Goal: Transaction & Acquisition: Purchase product/service

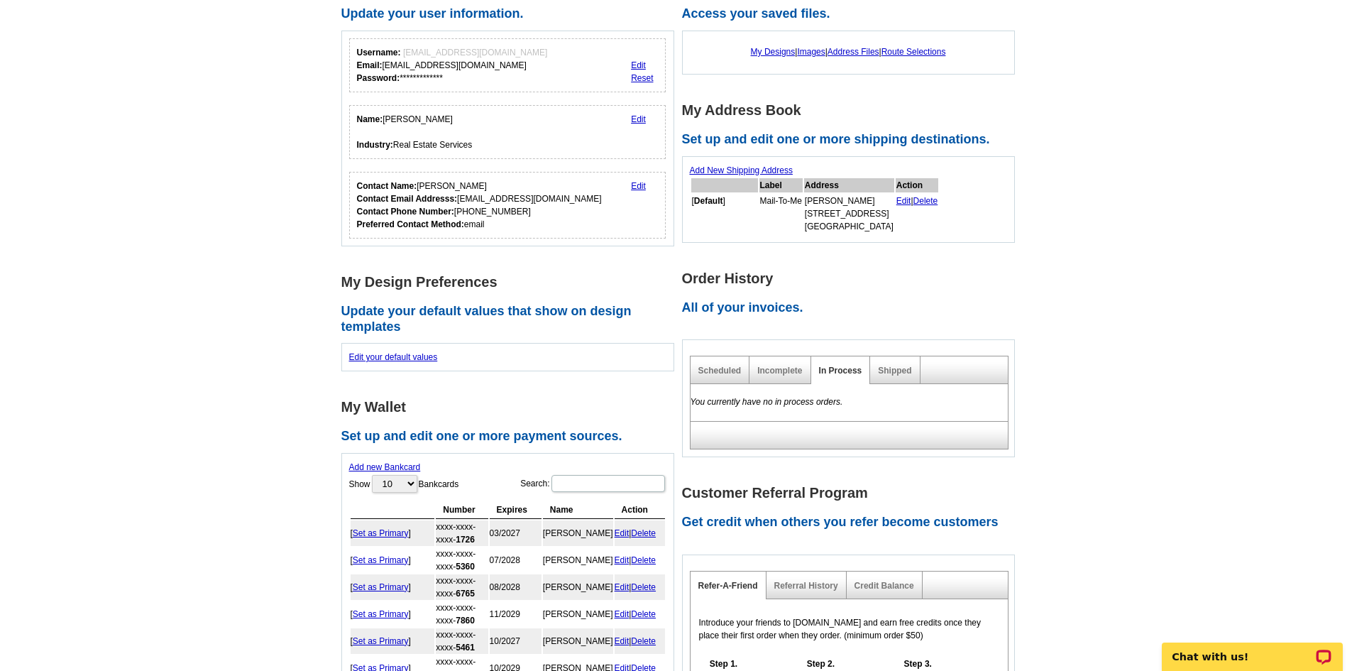
scroll to position [284, 0]
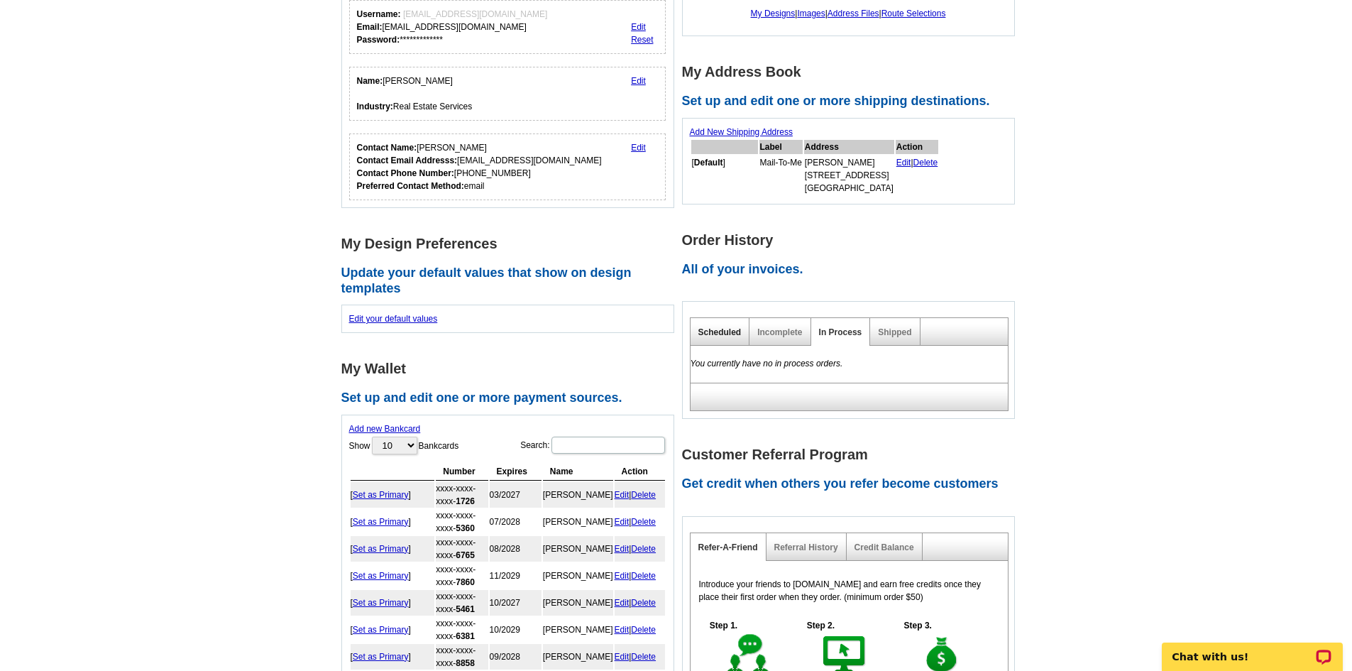
click at [705, 329] on link "Scheduled" at bounding box center [719, 332] width 43 height 10
click at [786, 336] on link "Incomplete" at bounding box center [779, 332] width 45 height 10
click at [856, 331] on link "In Process" at bounding box center [840, 332] width 43 height 10
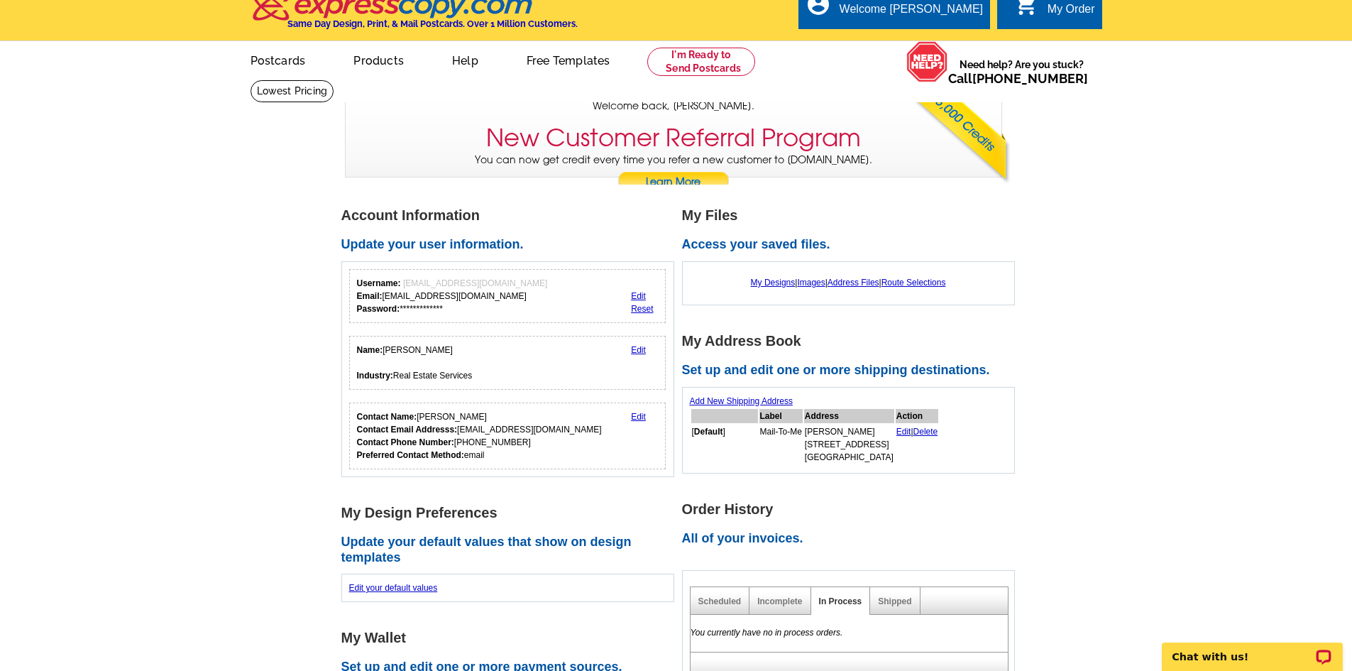
scroll to position [0, 0]
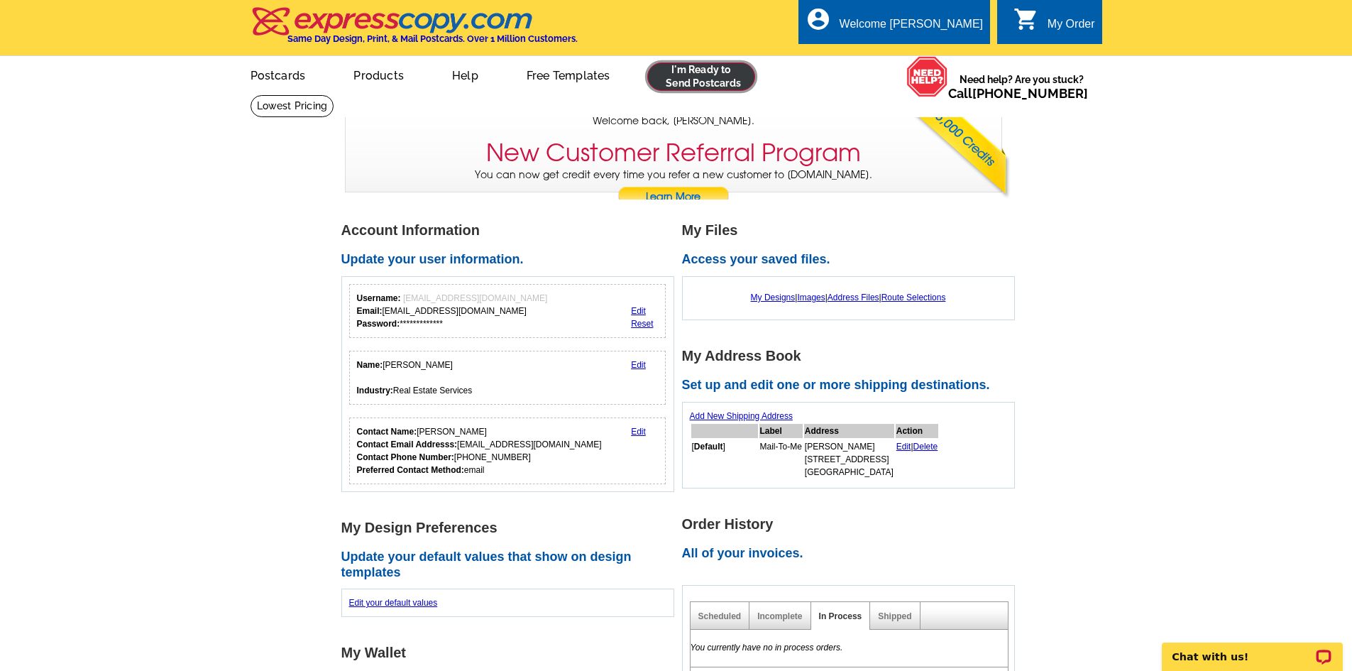
click at [737, 71] on link at bounding box center [701, 76] width 109 height 28
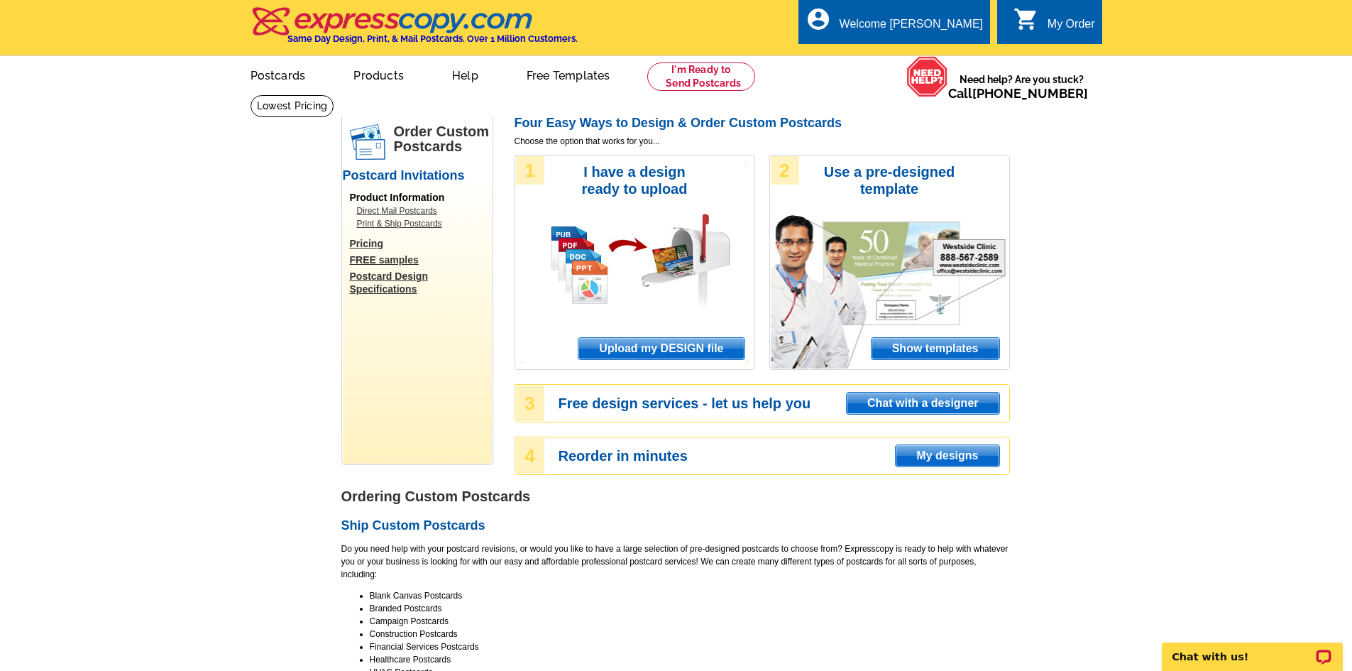
click at [659, 345] on span "Upload my DESIGN file" at bounding box center [660, 348] width 165 height 21
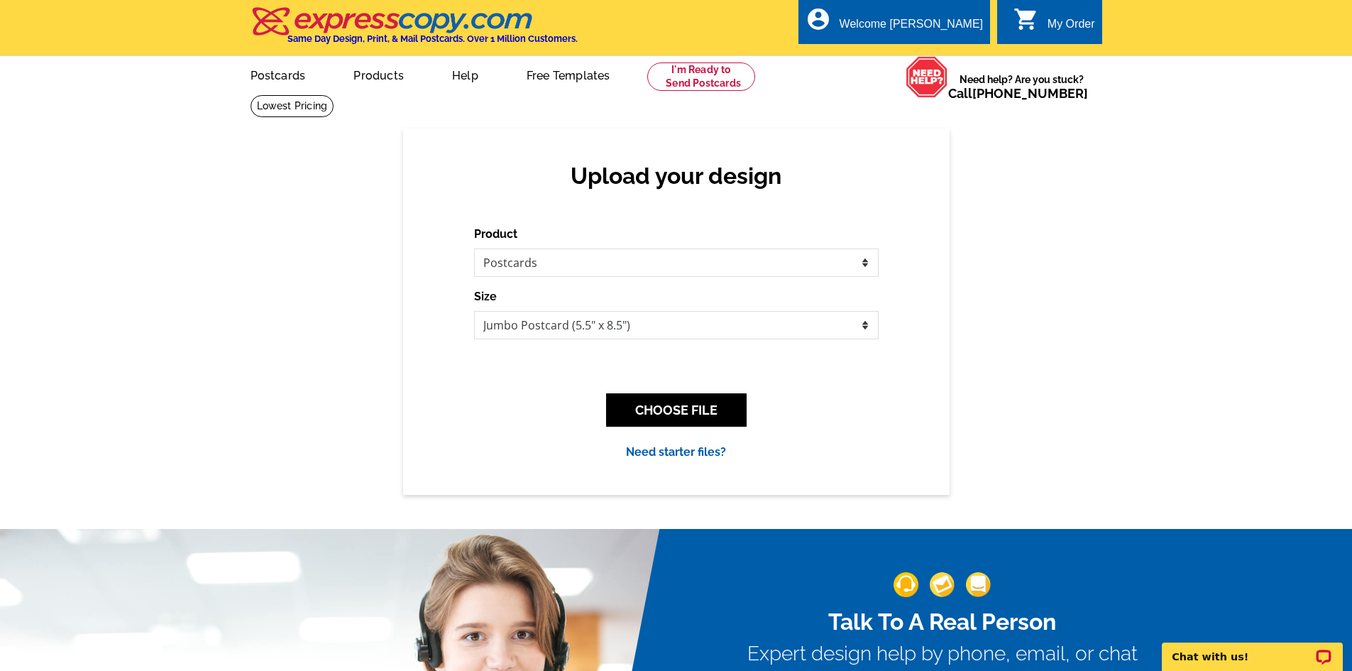
click at [711, 341] on div "Product Please select the type of file... Postcards Business Cards Letters and …" at bounding box center [676, 343] width 404 height 235
click at [709, 330] on select "Jumbo Postcard (5.5" x 8.5") Regular Postcard (4.25" x 5.6") Panoramic Postcard…" at bounding box center [676, 325] width 404 height 28
select select "1"
click at [474, 311] on select "Jumbo Postcard (5.5" x 8.5") Regular Postcard (4.25" x 5.6") Panoramic Postcard…" at bounding box center [676, 325] width 404 height 28
click at [649, 405] on button "CHOOSE FILE" at bounding box center [676, 409] width 140 height 33
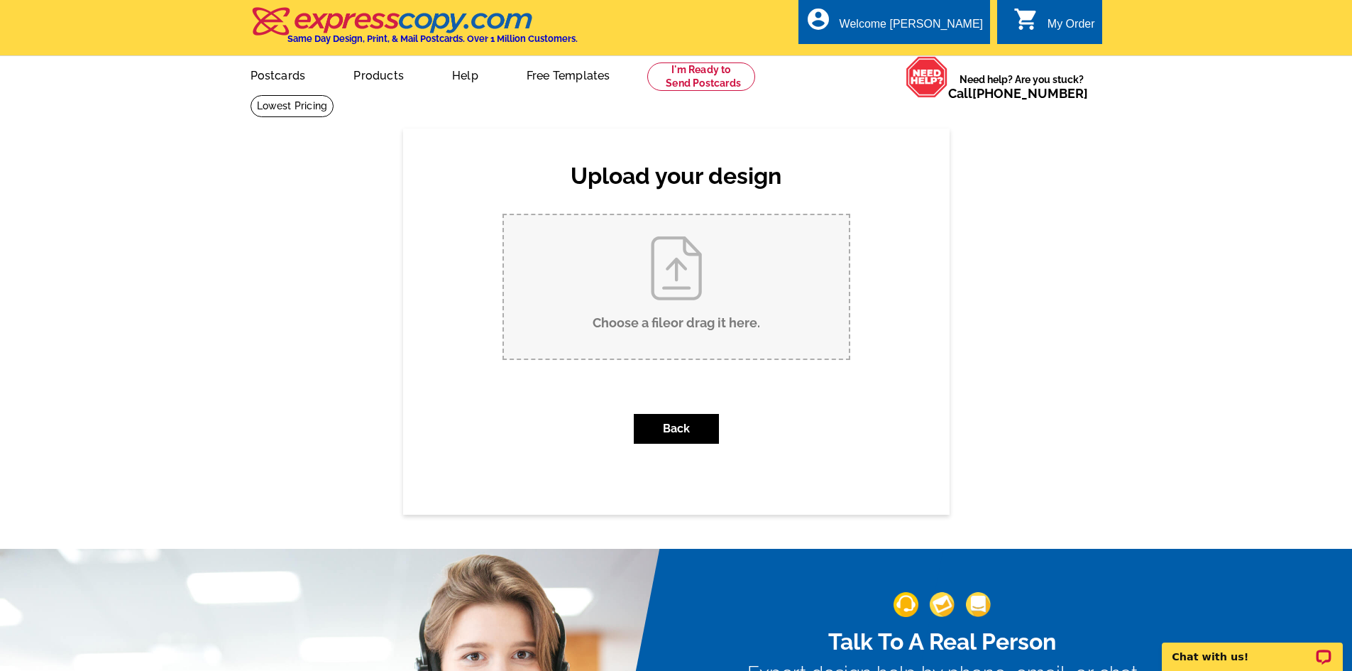
click at [710, 284] on input "Choose a file or drag it here ." at bounding box center [676, 286] width 345 height 143
type input "C:\fakepath\Copy of Copy of Bills Postcard.pdf"
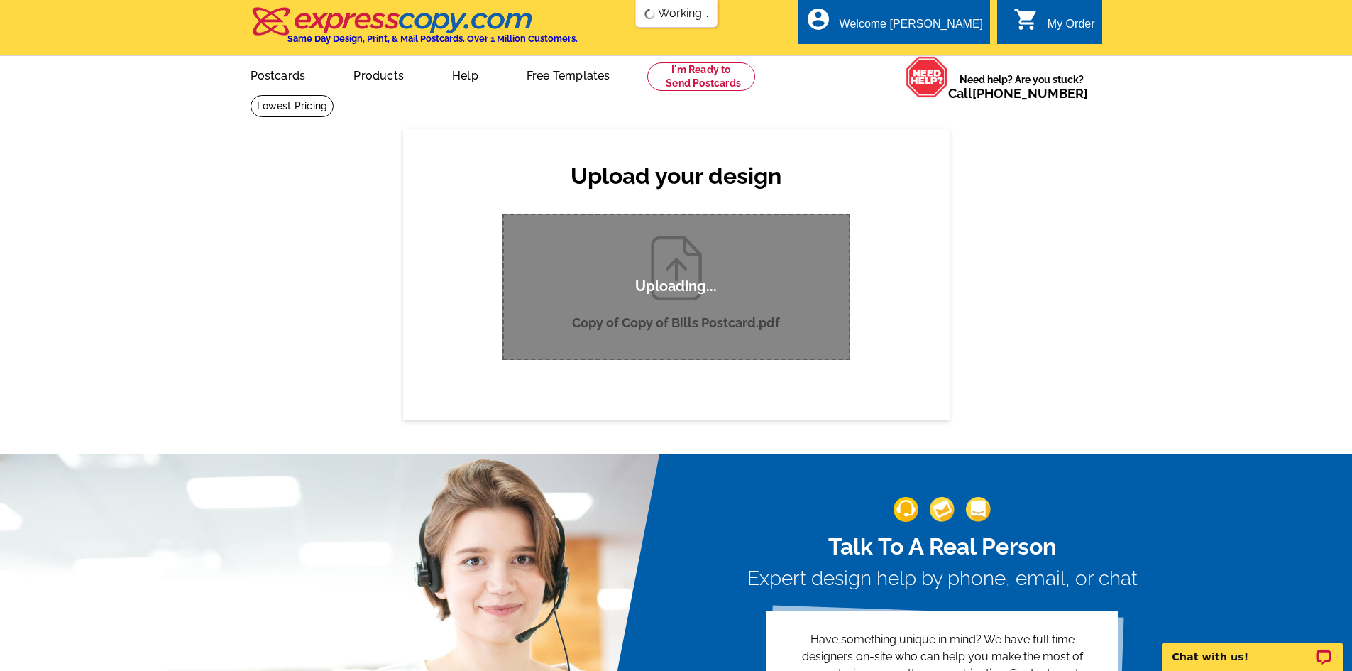
click at [504, 215] on input "Copy of Copy of Bills Postcard.pdf" at bounding box center [676, 286] width 345 height 143
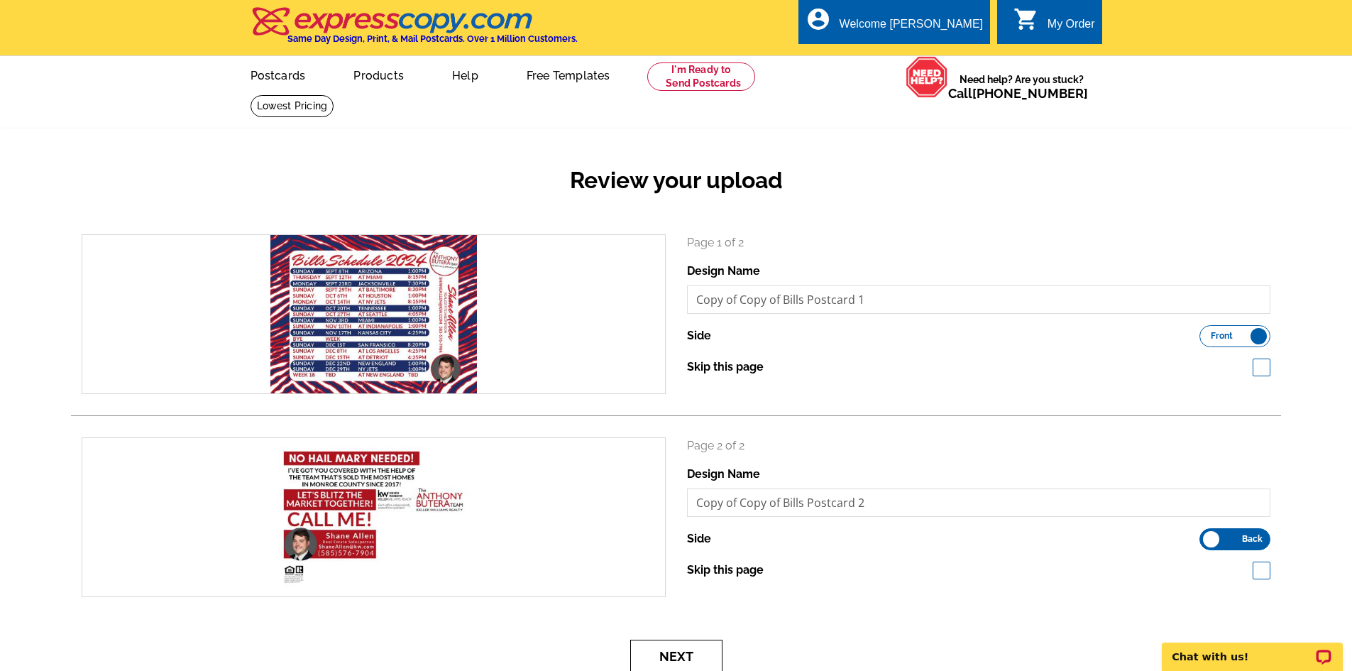
click at [670, 658] on button "Next" at bounding box center [676, 655] width 92 height 33
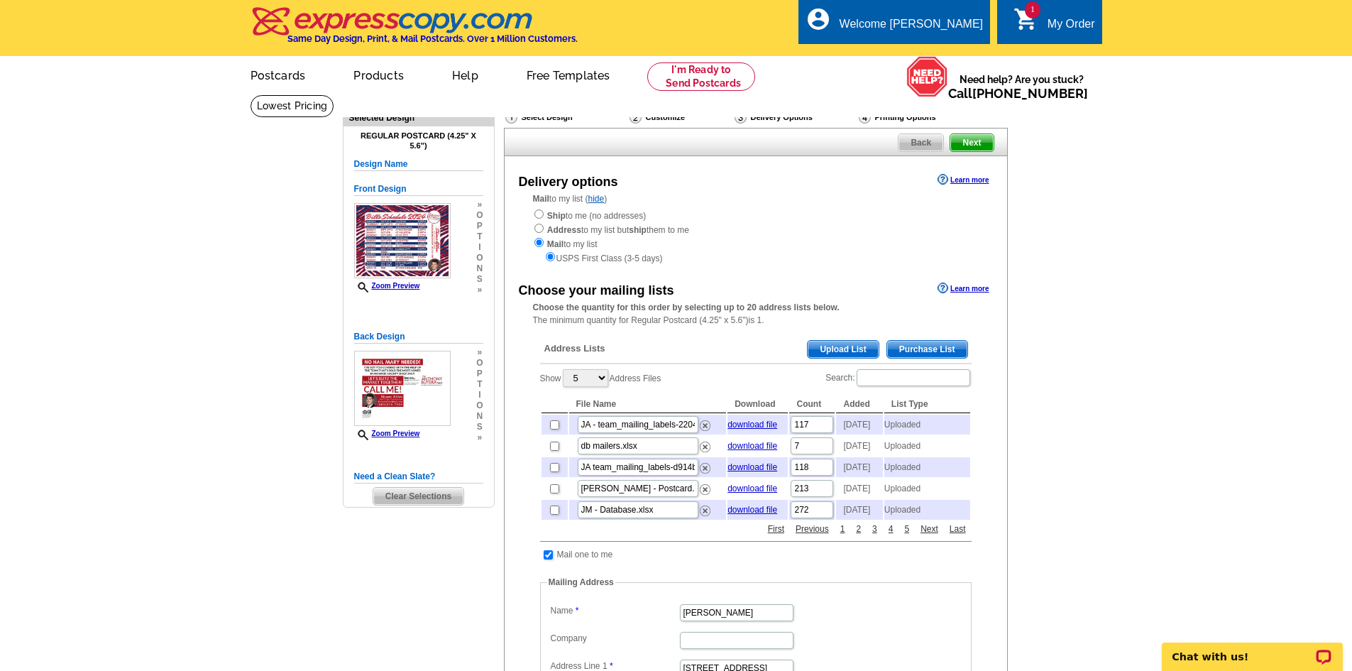
click at [843, 355] on span "Upload List" at bounding box center [842, 349] width 70 height 17
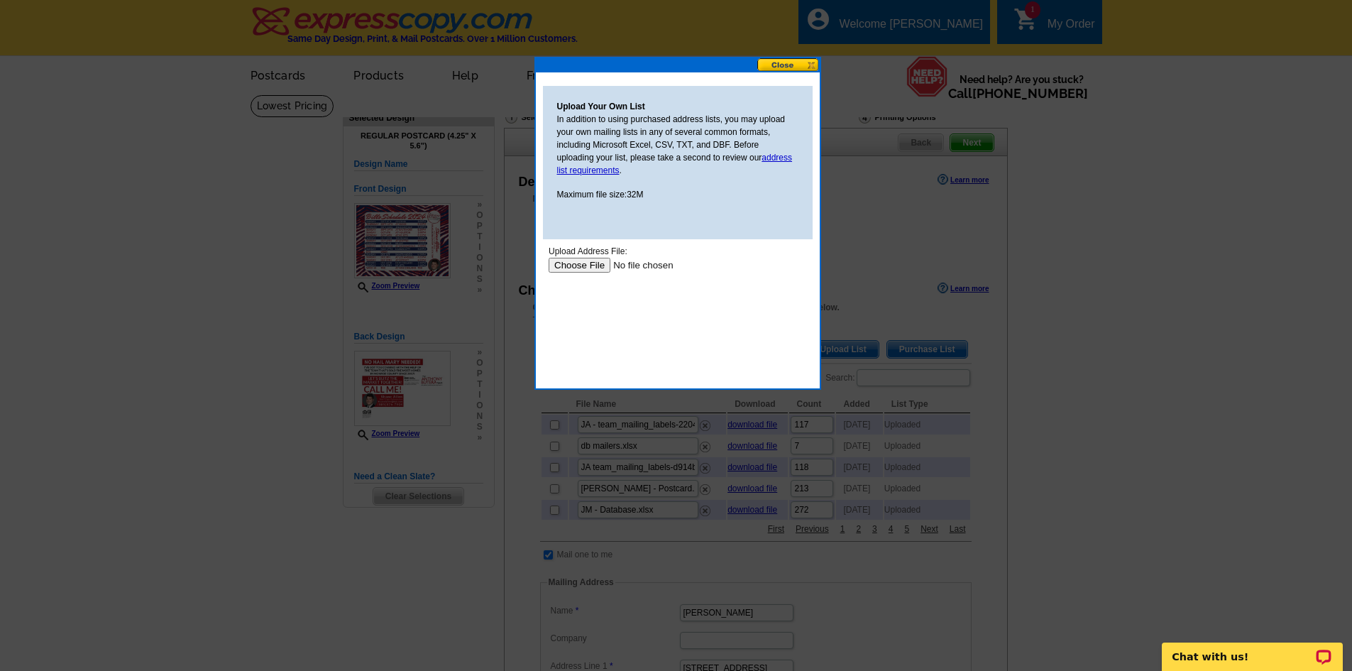
click at [588, 259] on input "file" at bounding box center [638, 265] width 180 height 15
click at [566, 258] on input "file" at bounding box center [638, 265] width 180 height 15
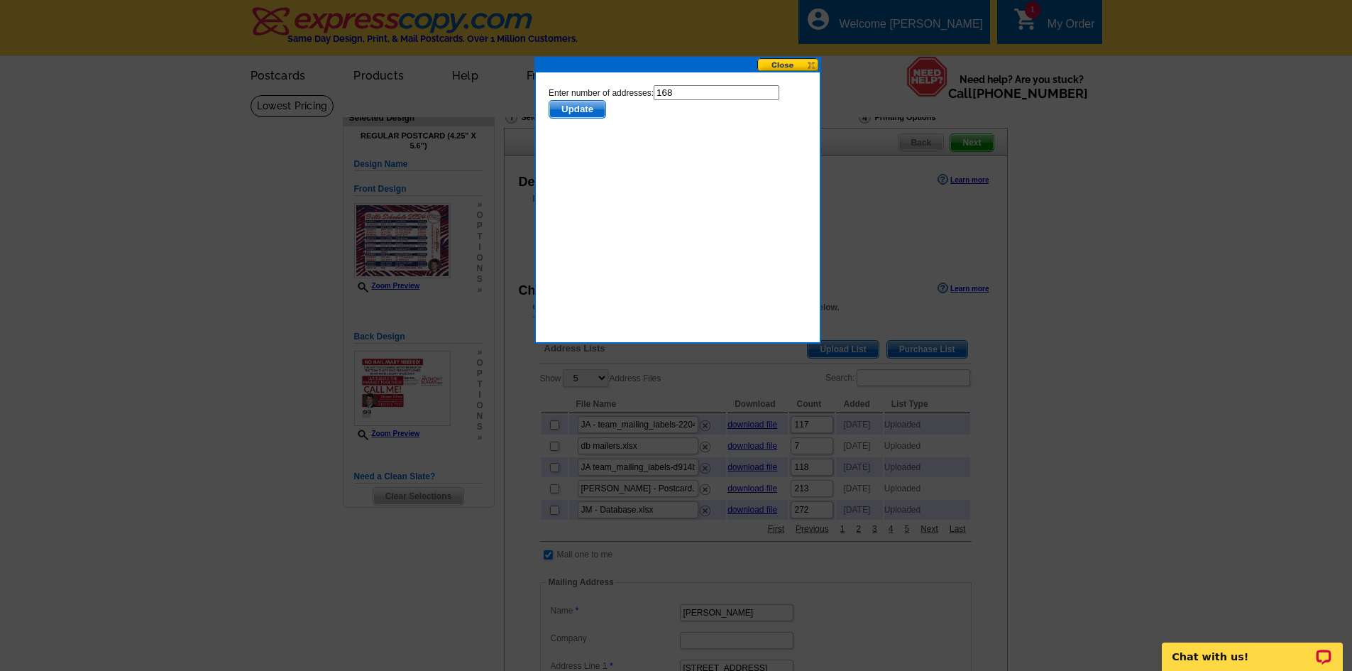
click at [583, 107] on span "Update" at bounding box center [576, 109] width 56 height 17
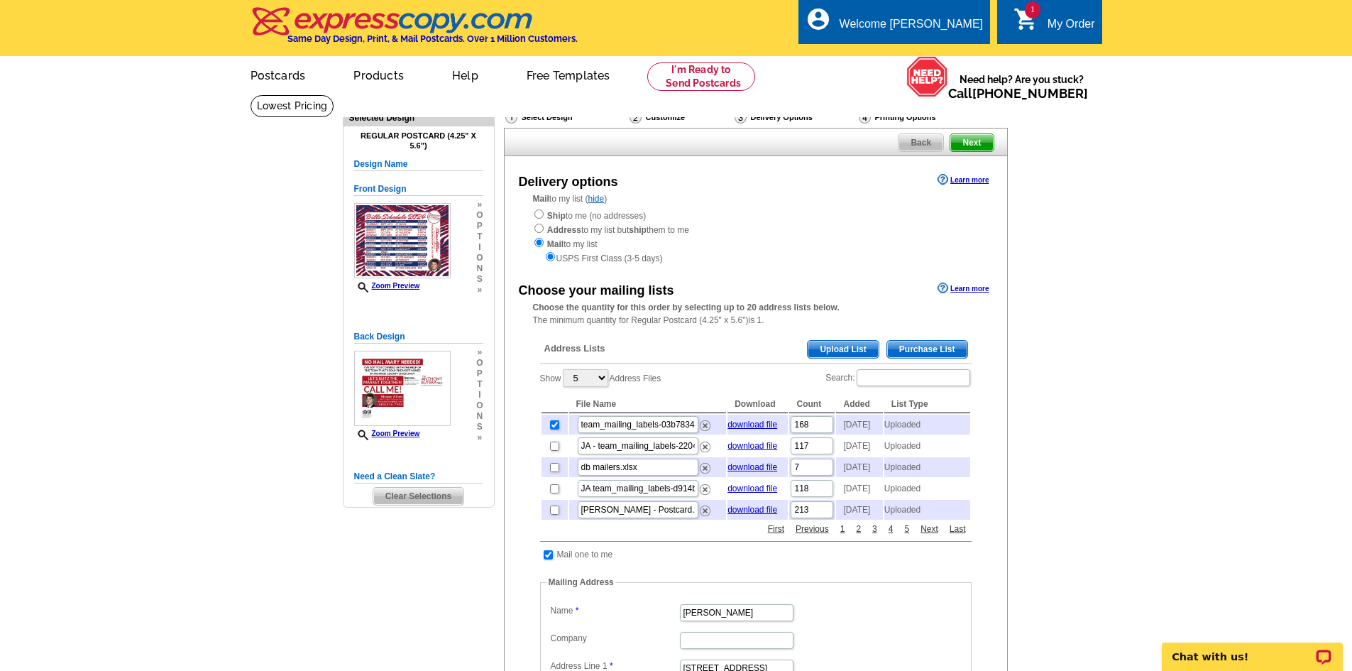
click at [542, 561] on td at bounding box center [547, 554] width 13 height 14
click at [549, 559] on input "checkbox" at bounding box center [548, 554] width 9 height 9
checkbox input "false"
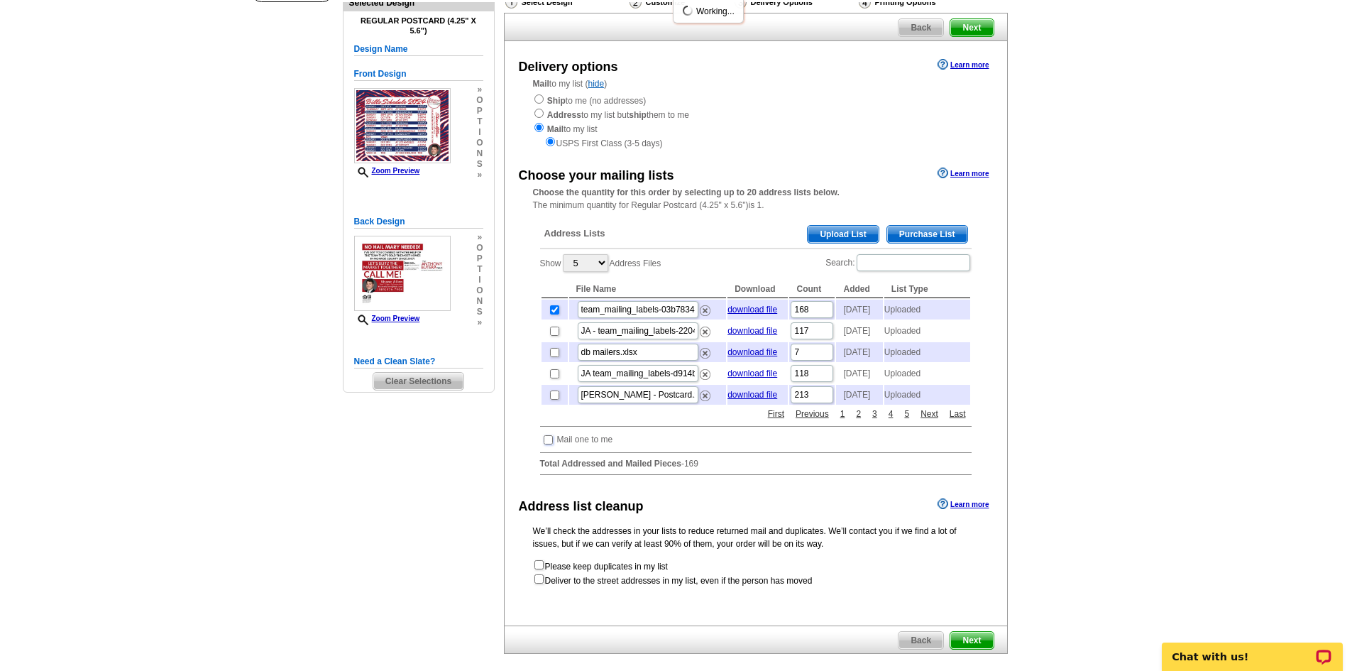
scroll to position [355, 0]
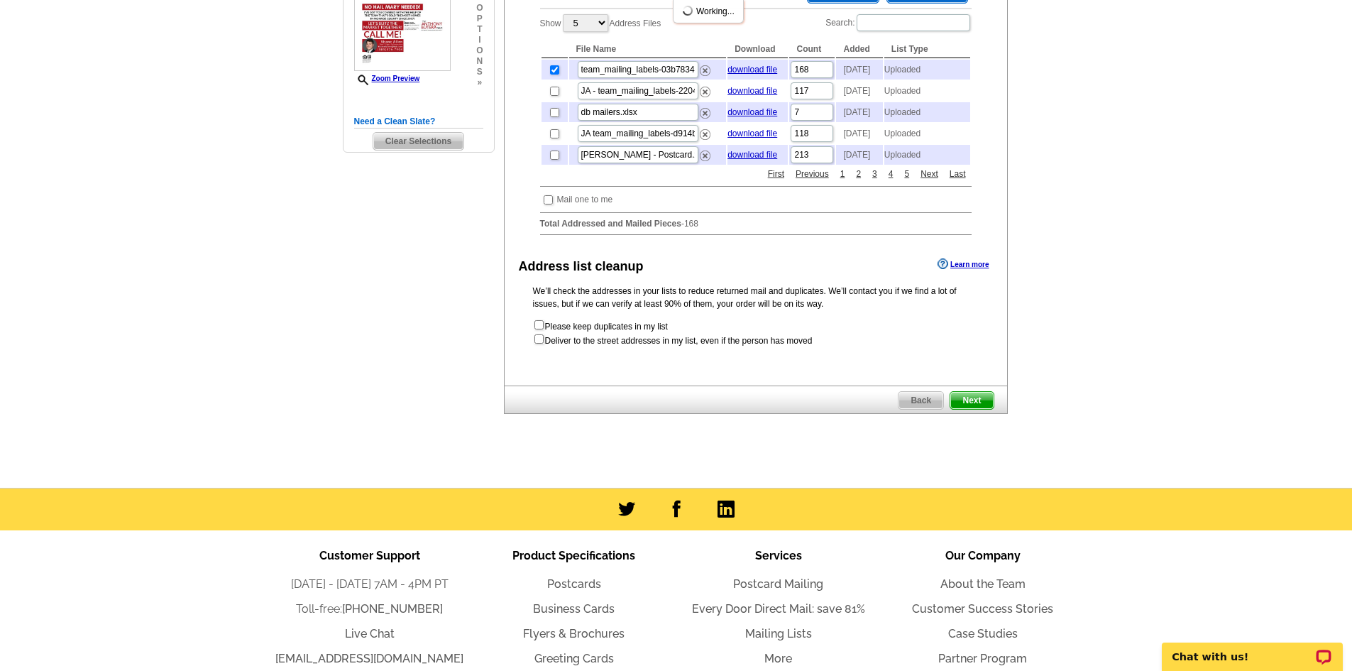
click at [974, 409] on span "Next" at bounding box center [971, 400] width 43 height 17
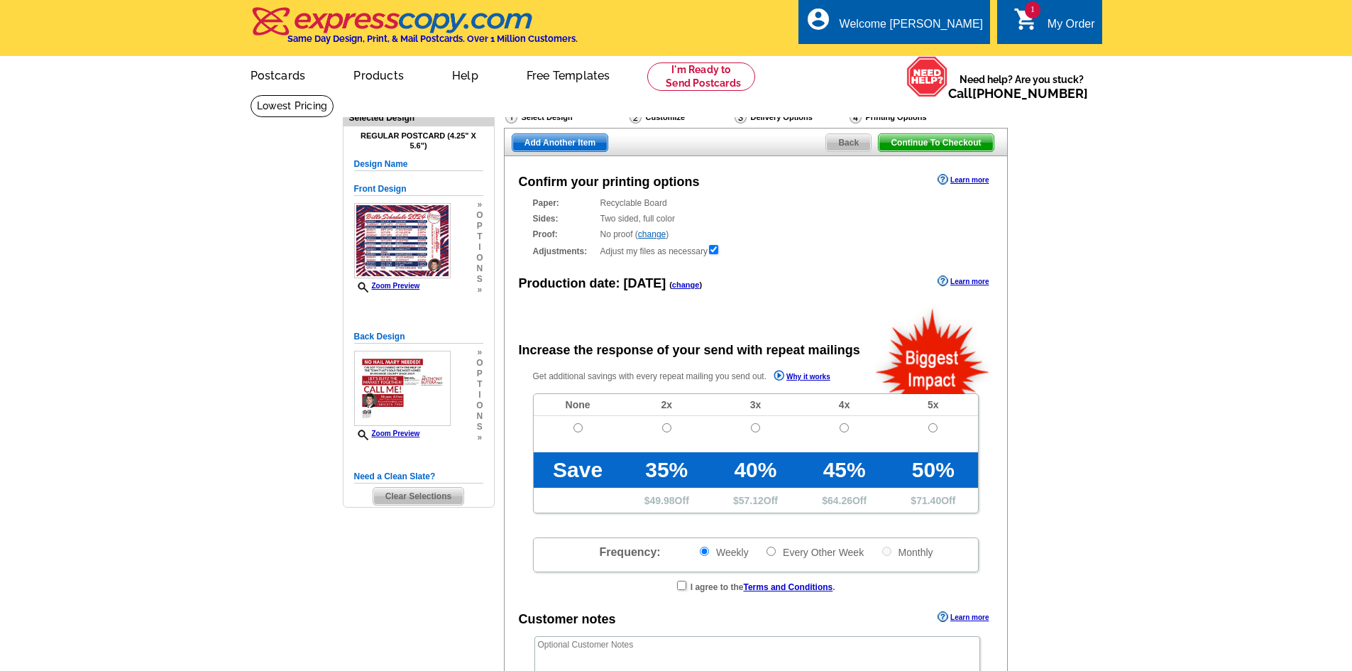
radio input "false"
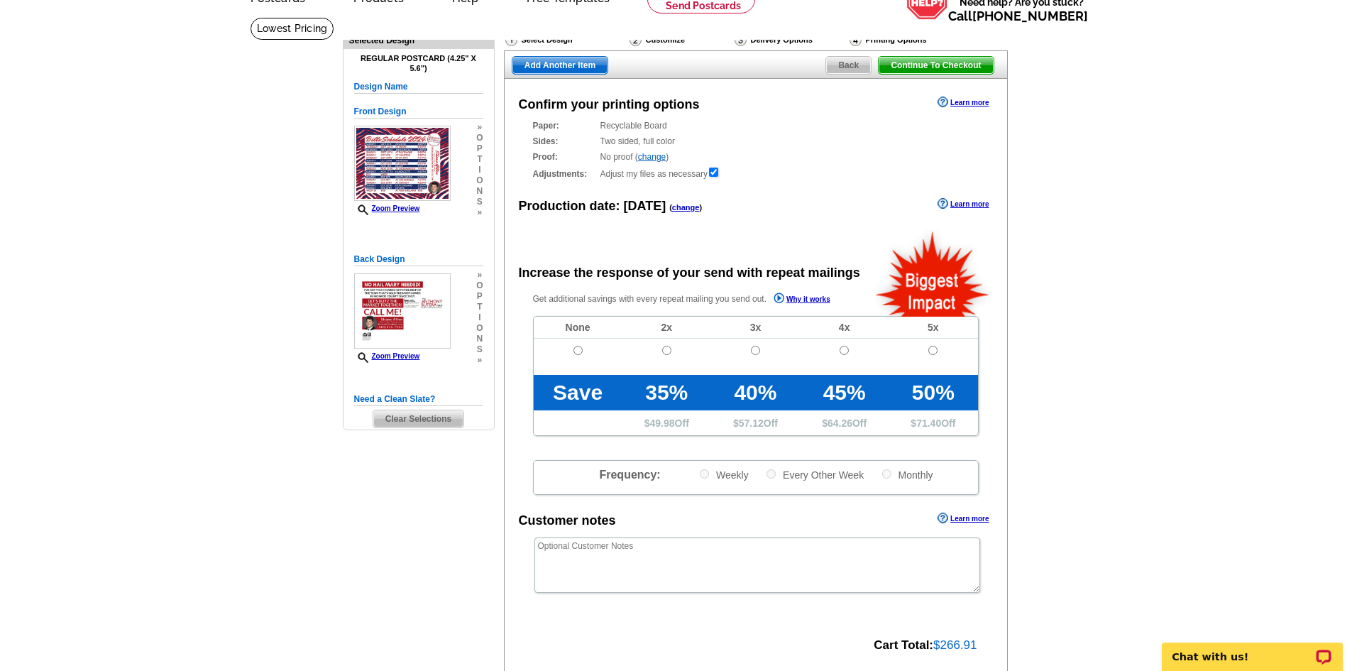
scroll to position [355, 0]
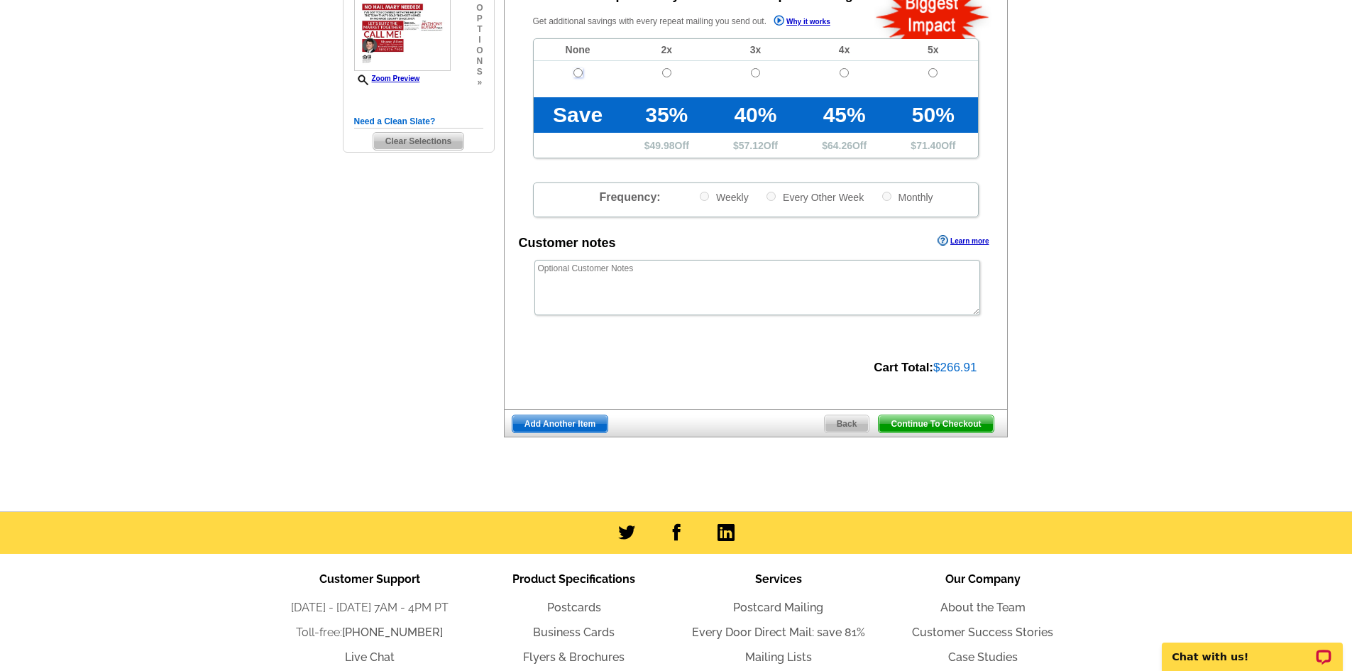
click at [580, 77] on input "radio" at bounding box center [577, 72] width 9 height 9
radio input "true"
click at [952, 425] on span "Continue To Checkout" at bounding box center [935, 423] width 114 height 17
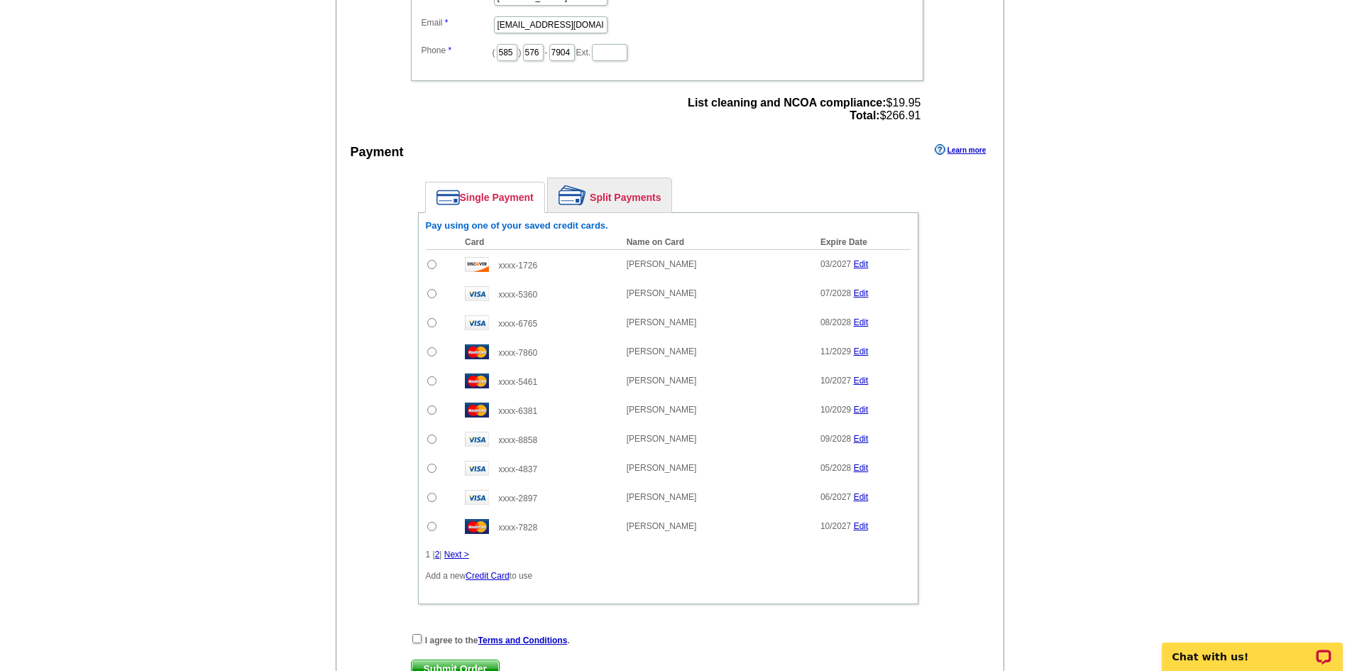
scroll to position [639, 0]
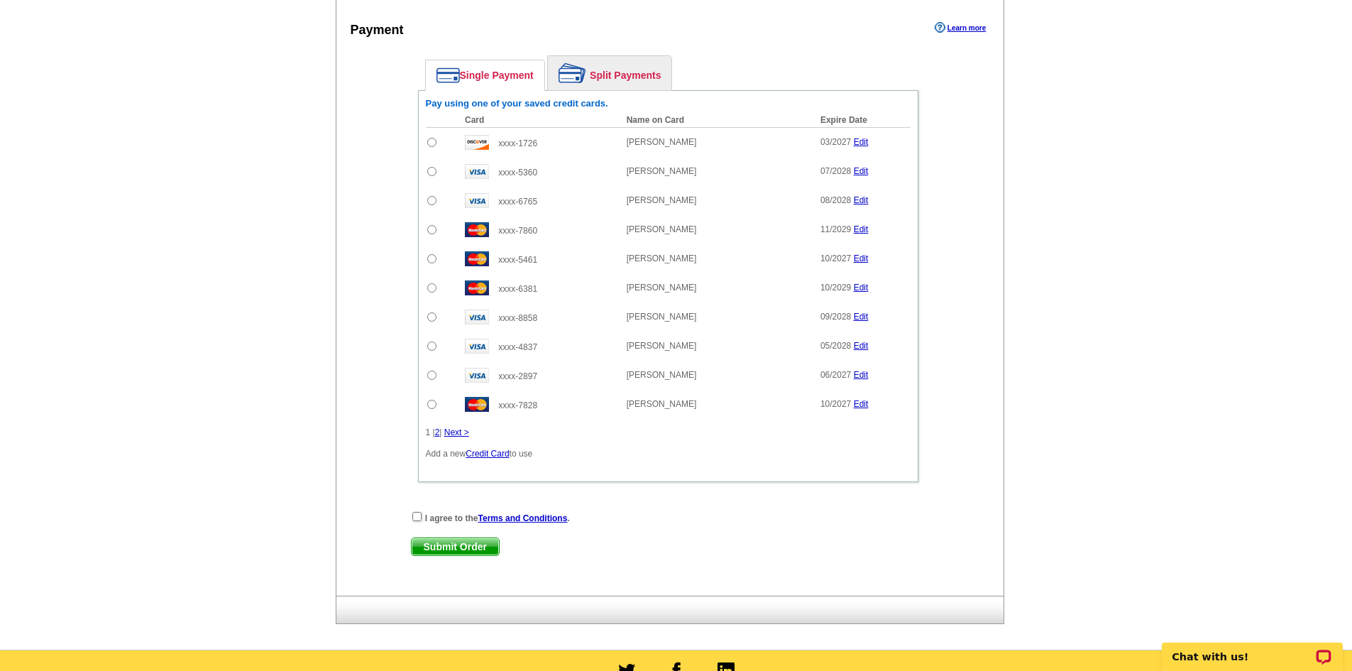
click at [451, 434] on link "Next >" at bounding box center [456, 432] width 25 height 10
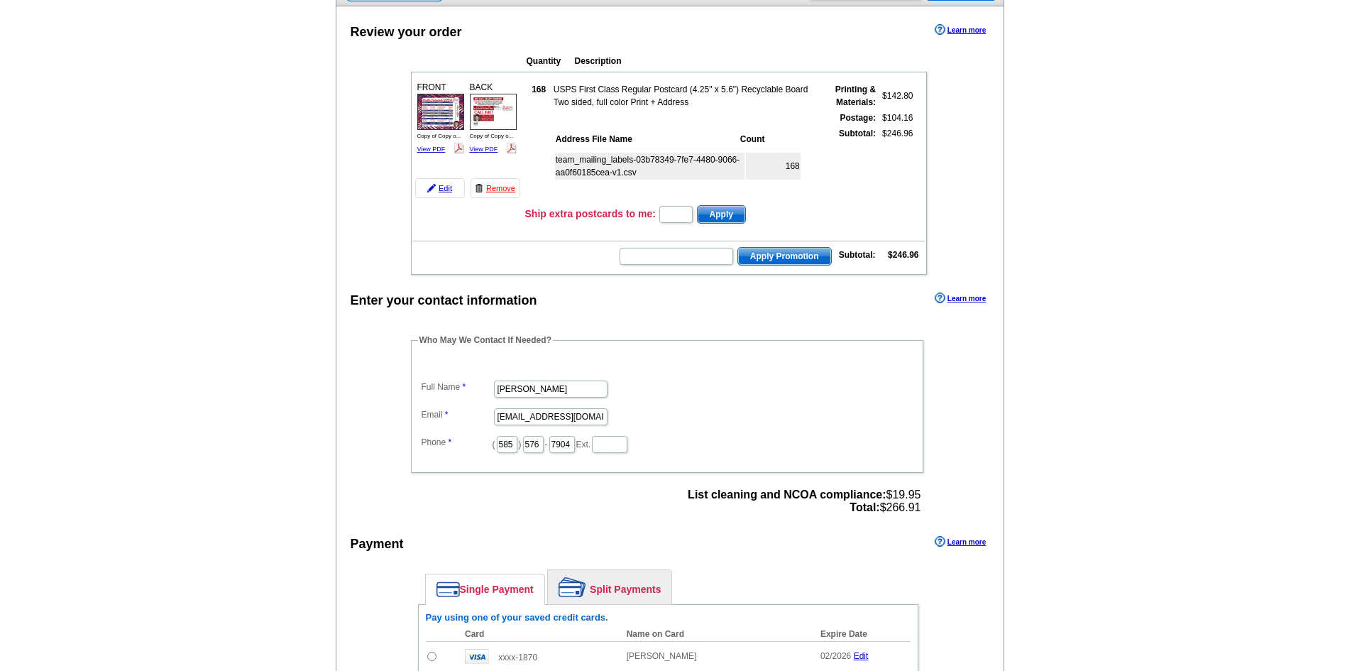
scroll to position [142, 0]
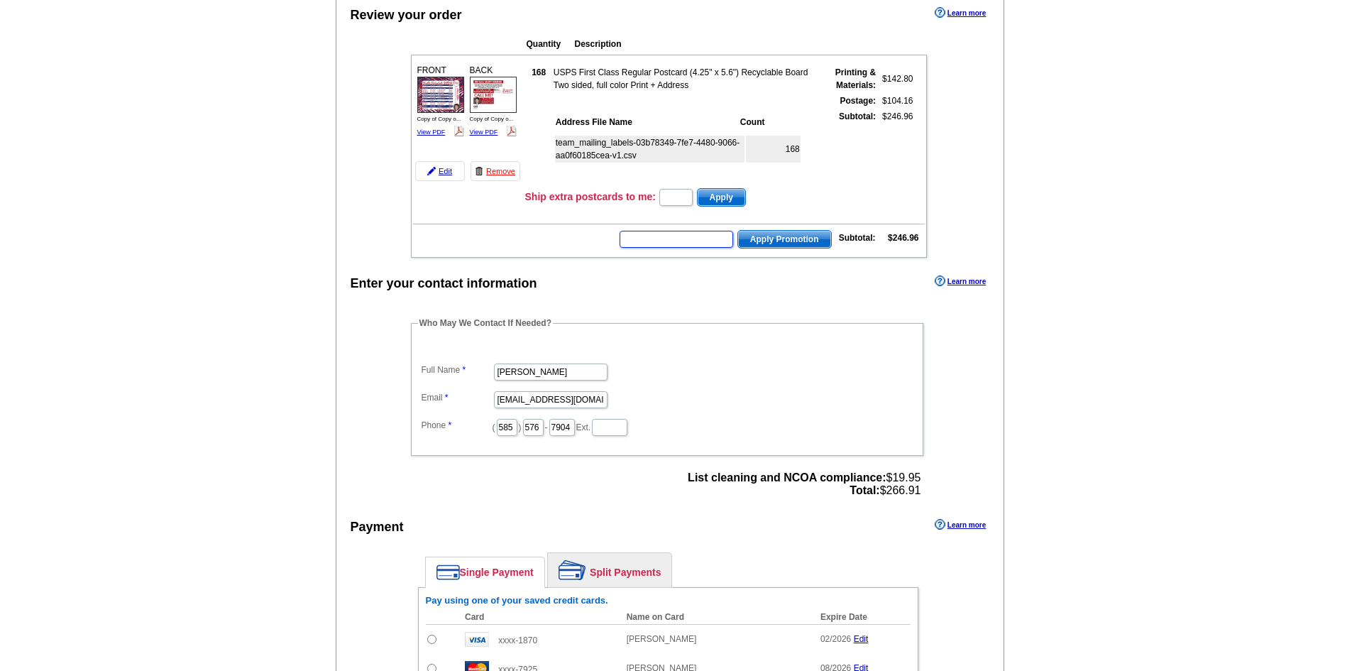
click at [693, 243] on input "text" at bounding box center [676, 239] width 114 height 17
type input "hurry20"
click at [737, 230] on button "Apply Promotion" at bounding box center [784, 239] width 94 height 18
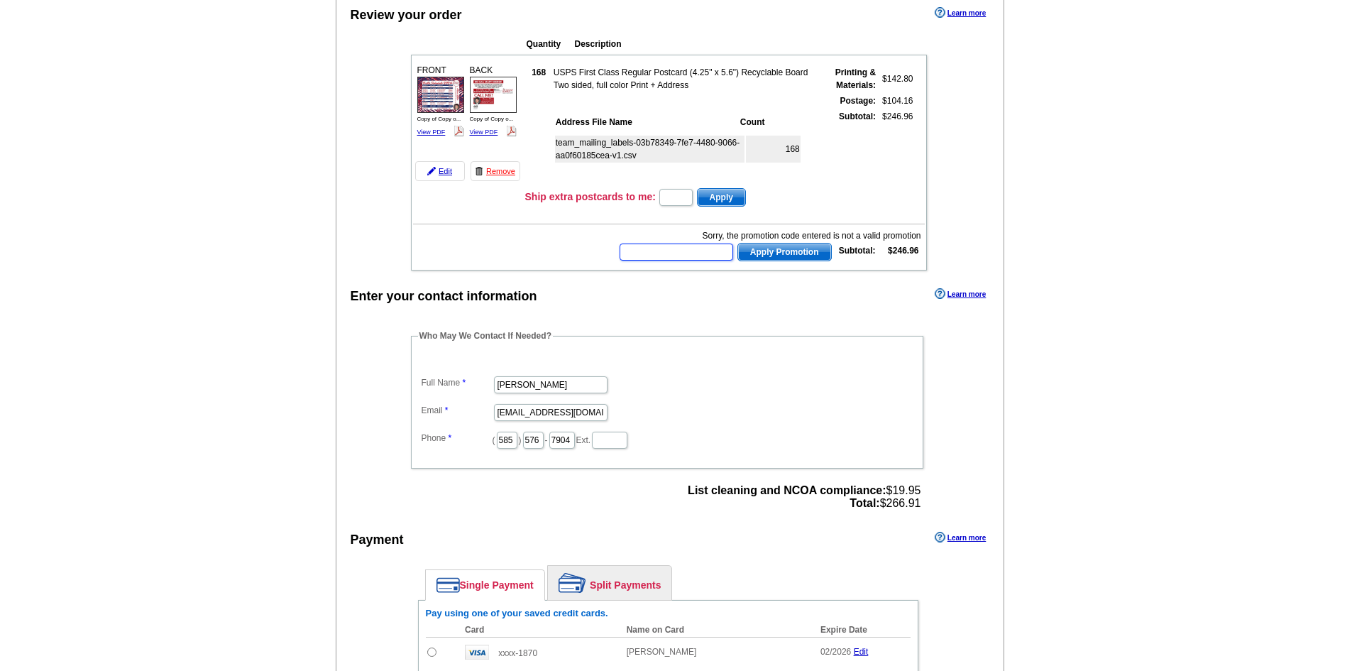
click at [649, 260] on input "text" at bounding box center [676, 251] width 114 height 17
paste input "chat20"
type input "chat20"
click at [785, 258] on span "Apply Promotion" at bounding box center [784, 251] width 93 height 17
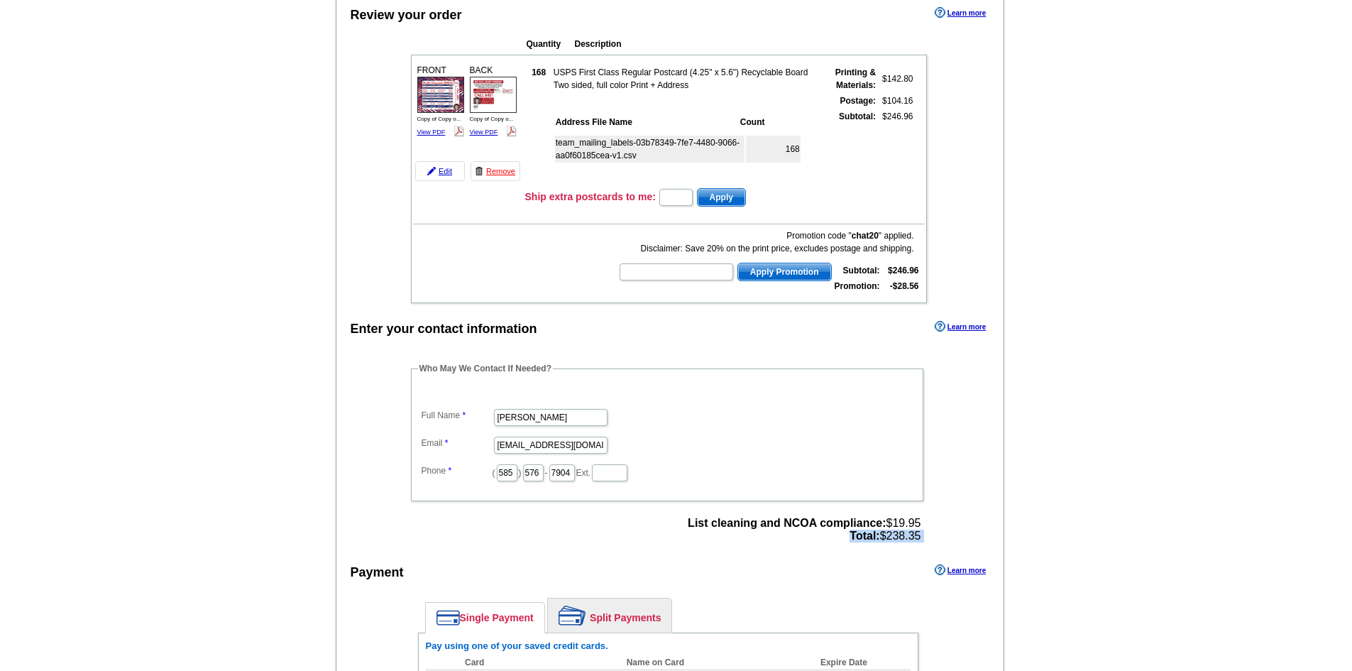
drag, startPoint x: 935, startPoint y: 537, endPoint x: 840, endPoint y: 539, distance: 95.1
click at [840, 539] on div "Who May We Contact If Needed? Full Name Shane Allen Email buterateammarketing@g…" at bounding box center [667, 454] width 571 height 184
copy div "Total: $238.35"
click at [1047, 125] on main "Add Another Item Checkout Order Name: My Order 2025-08-11 Save Order Review you…" at bounding box center [676, 498] width 1352 height 1093
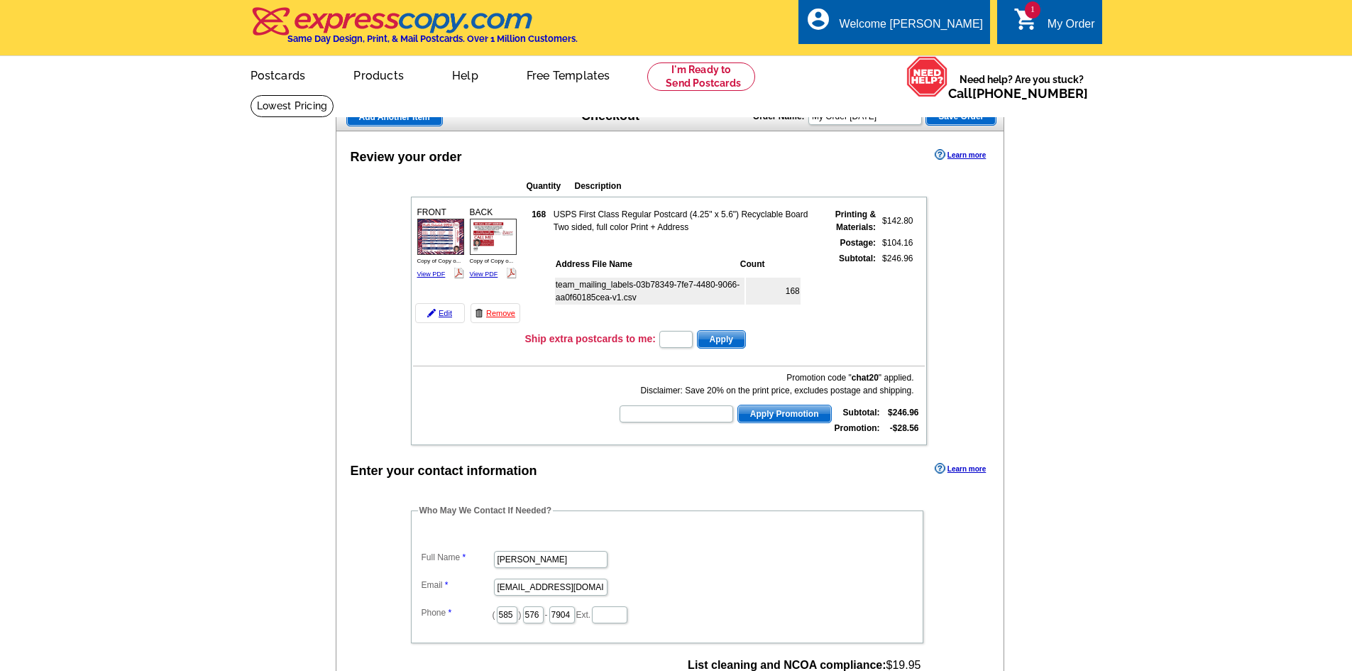
click at [968, 123] on span "Save Order" at bounding box center [961, 116] width 70 height 17
